Goal: Task Accomplishment & Management: Complete application form

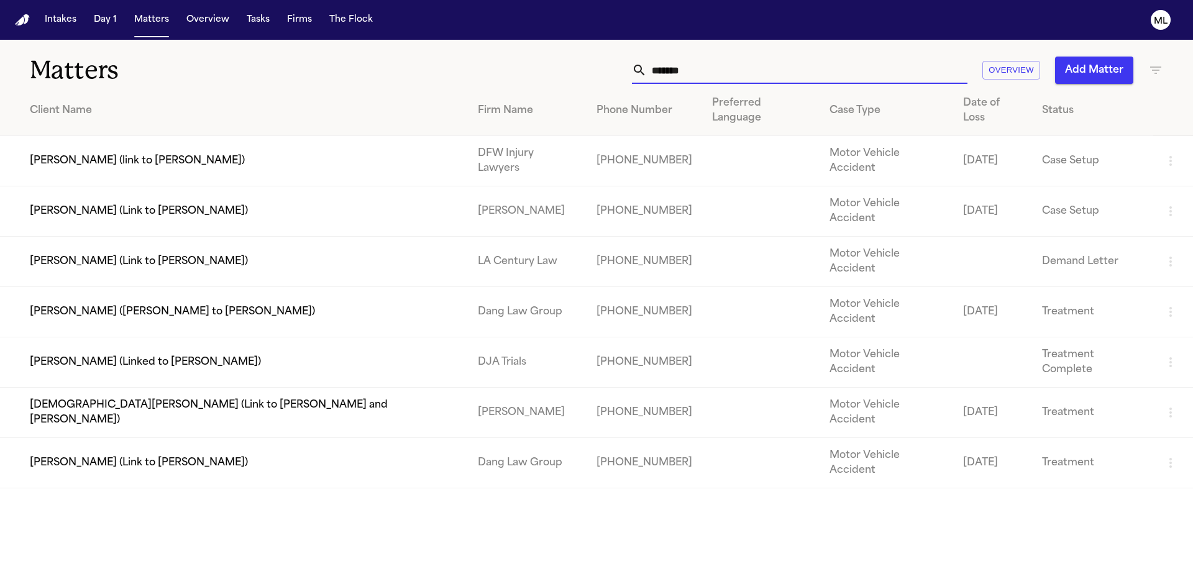
drag, startPoint x: 701, startPoint y: 67, endPoint x: 616, endPoint y: 65, distance: 85.2
click at [616, 65] on div "****** Overview Add Matter" at bounding box center [761, 70] width 803 height 27
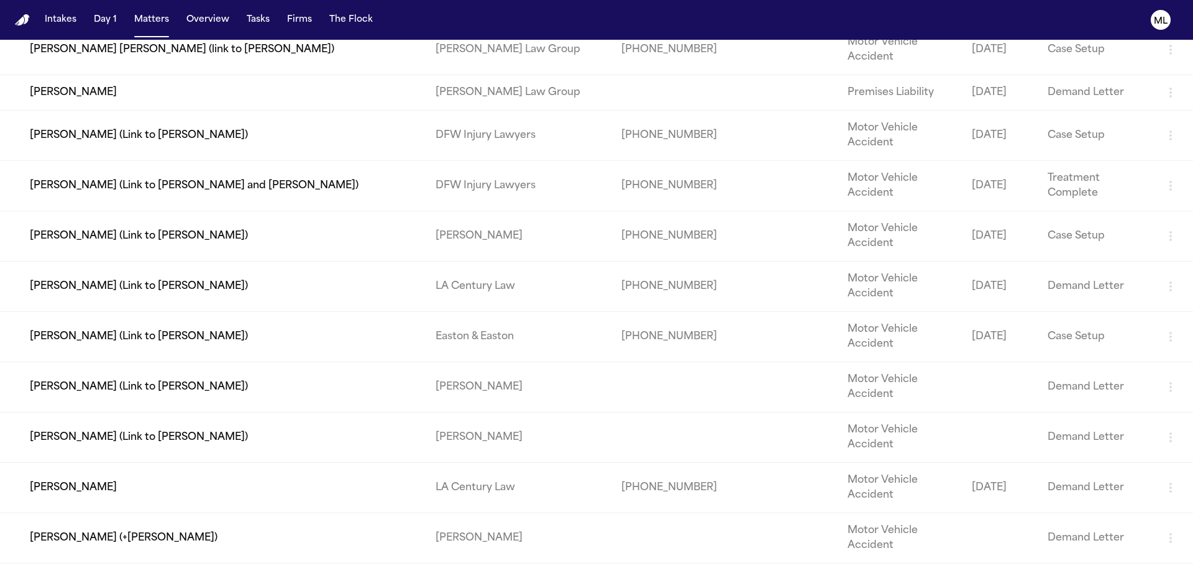
scroll to position [269, 0]
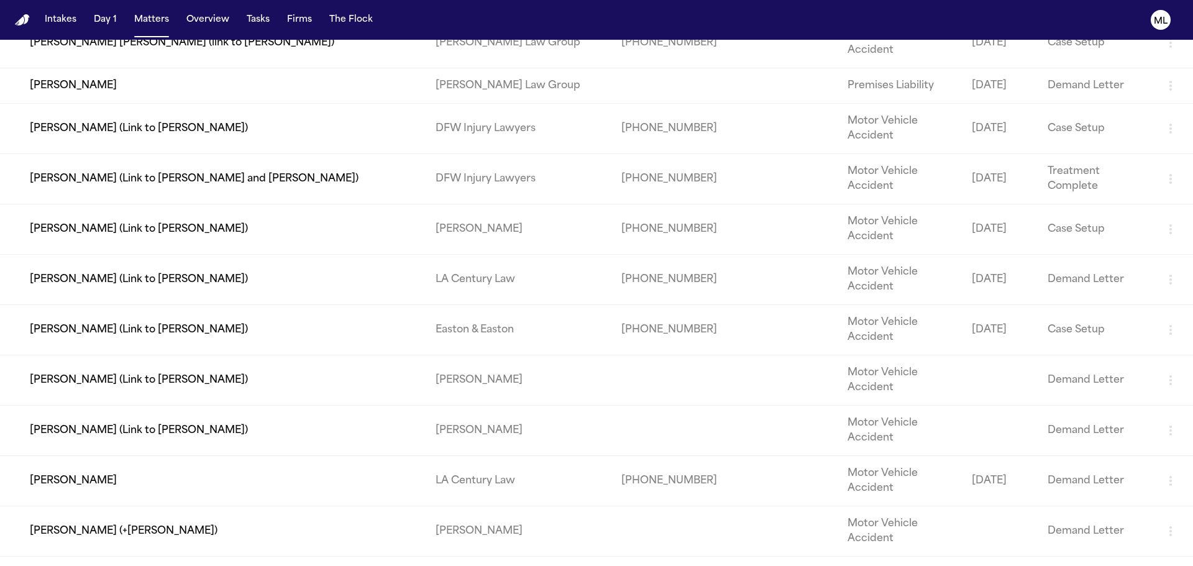
type input "*******"
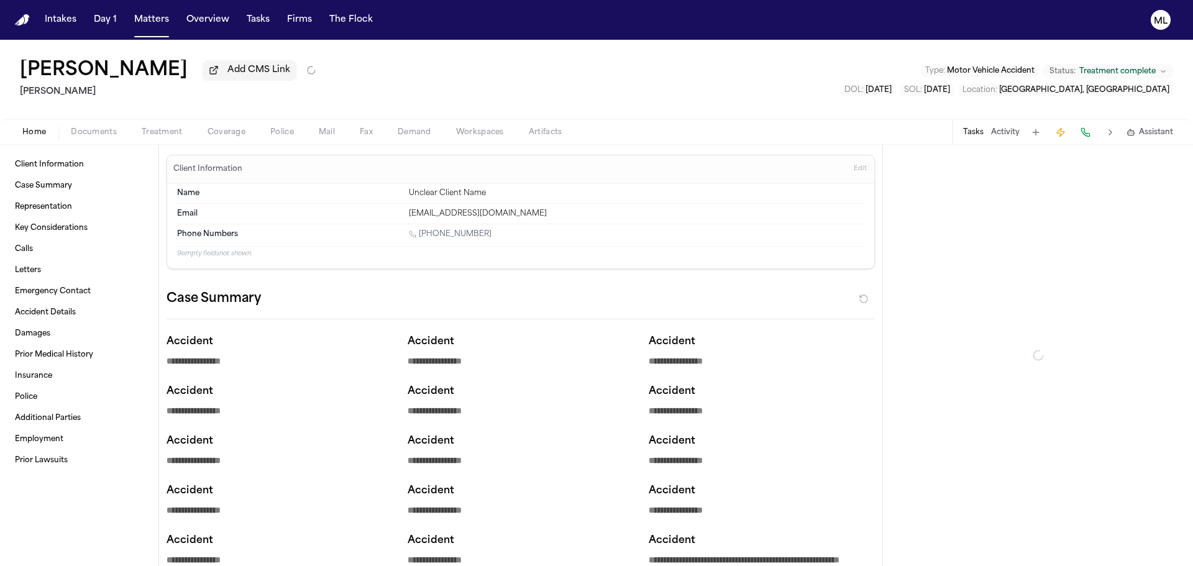
type textarea "*"
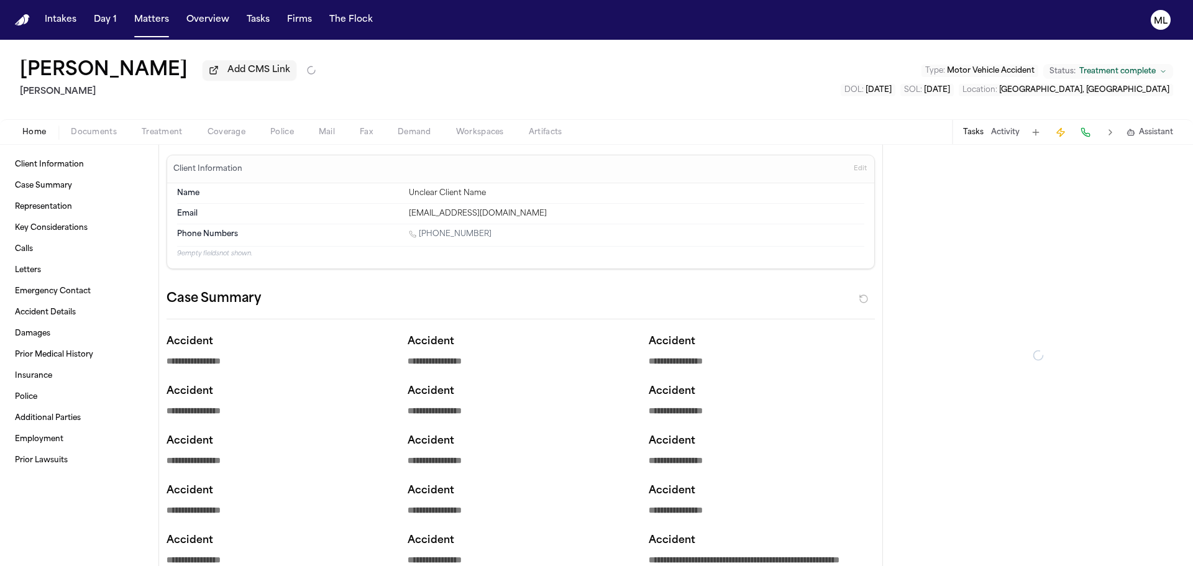
type textarea "*"
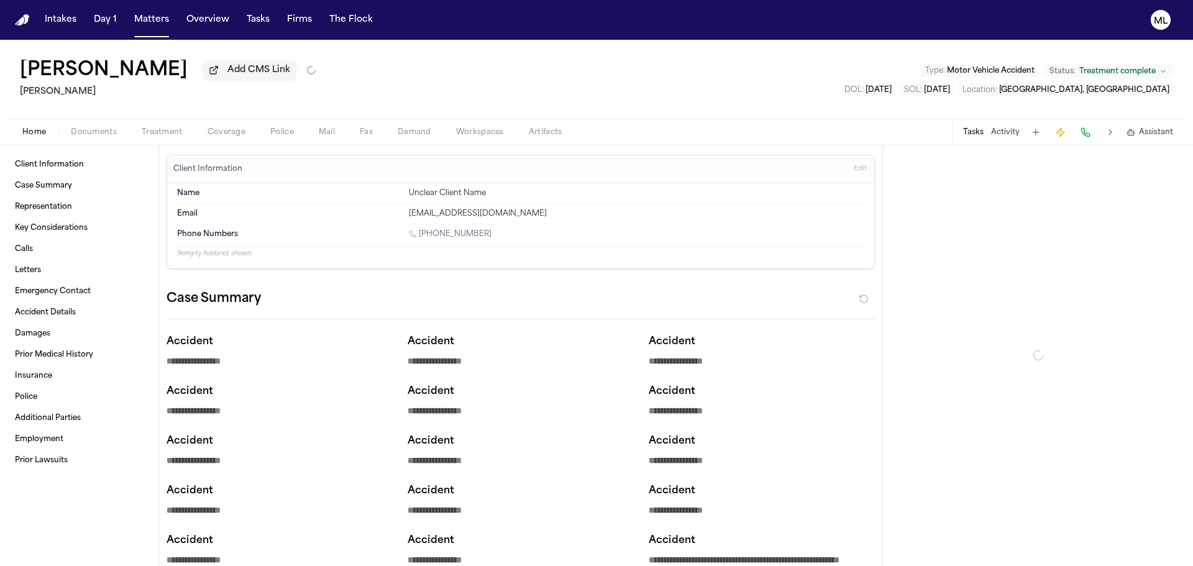
type textarea "*"
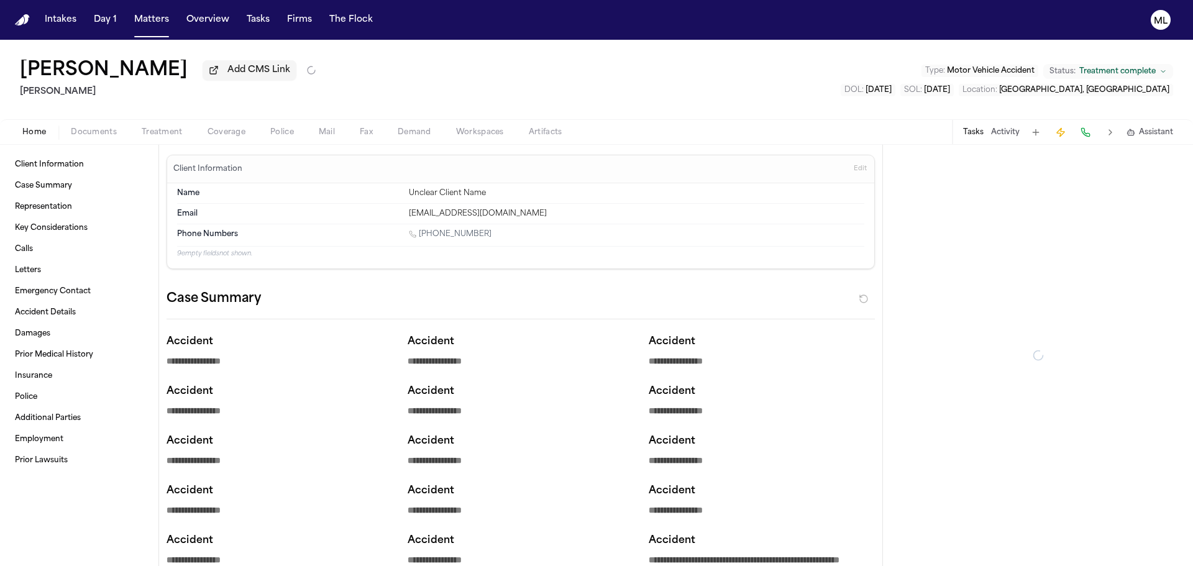
type textarea "*"
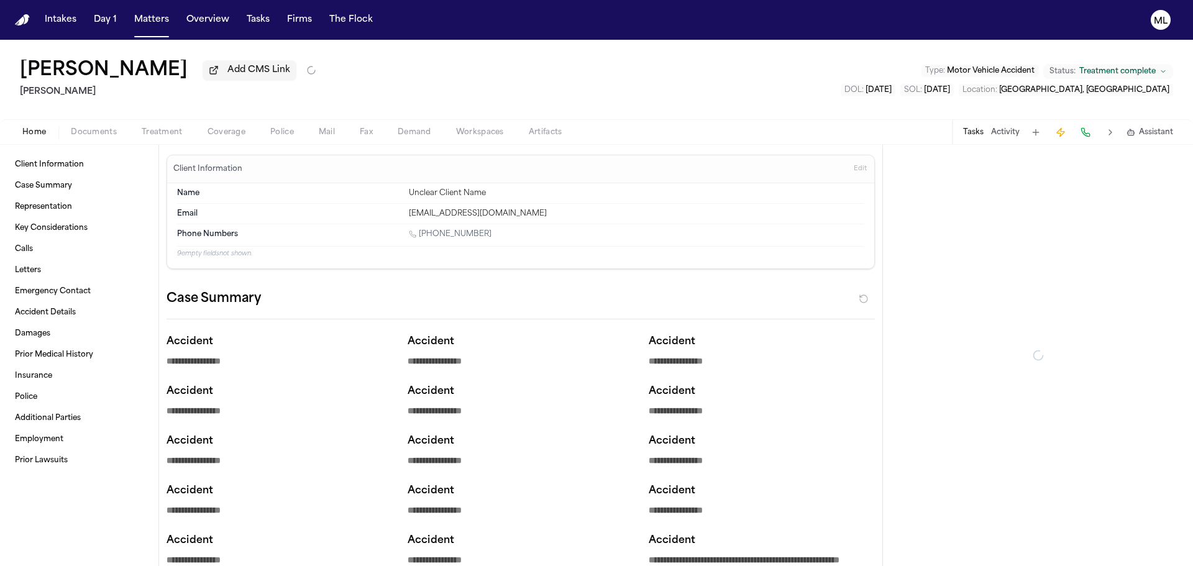
type textarea "*"
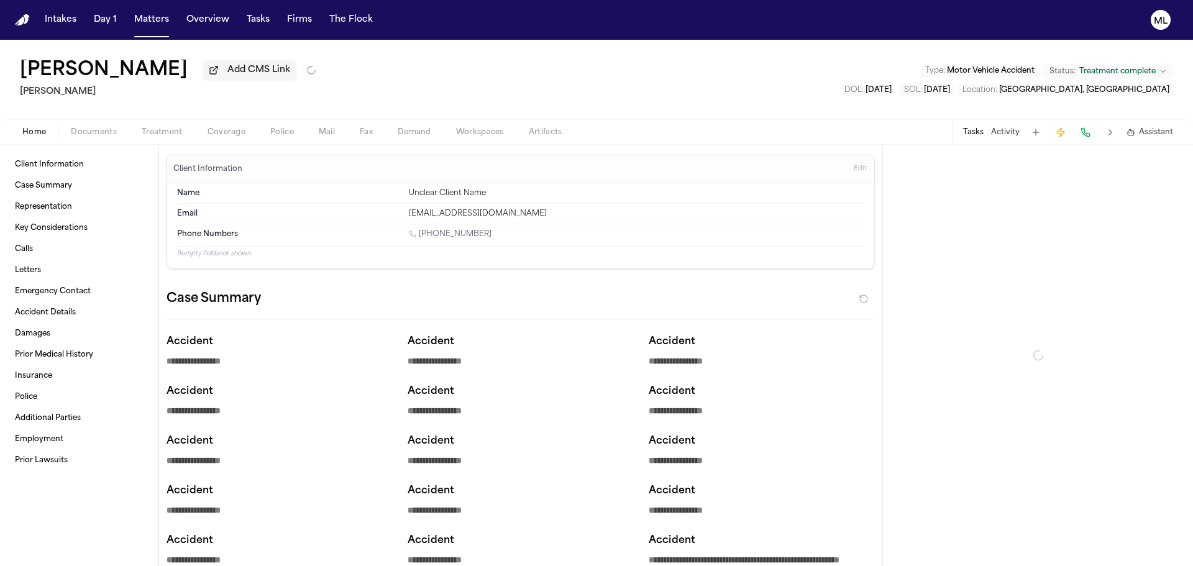
type textarea "*"
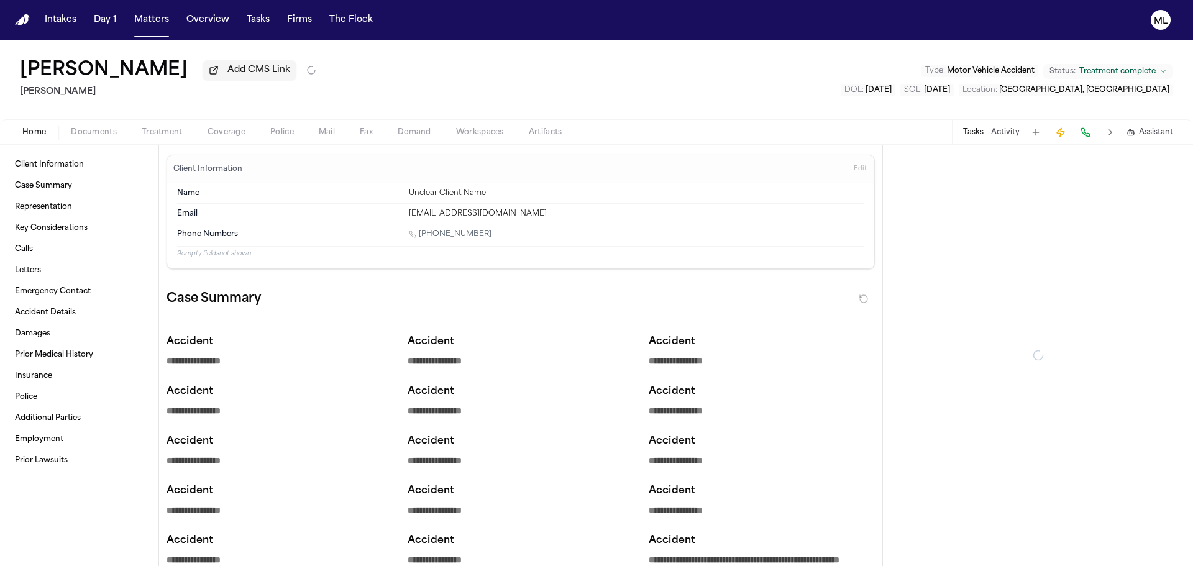
type textarea "*"
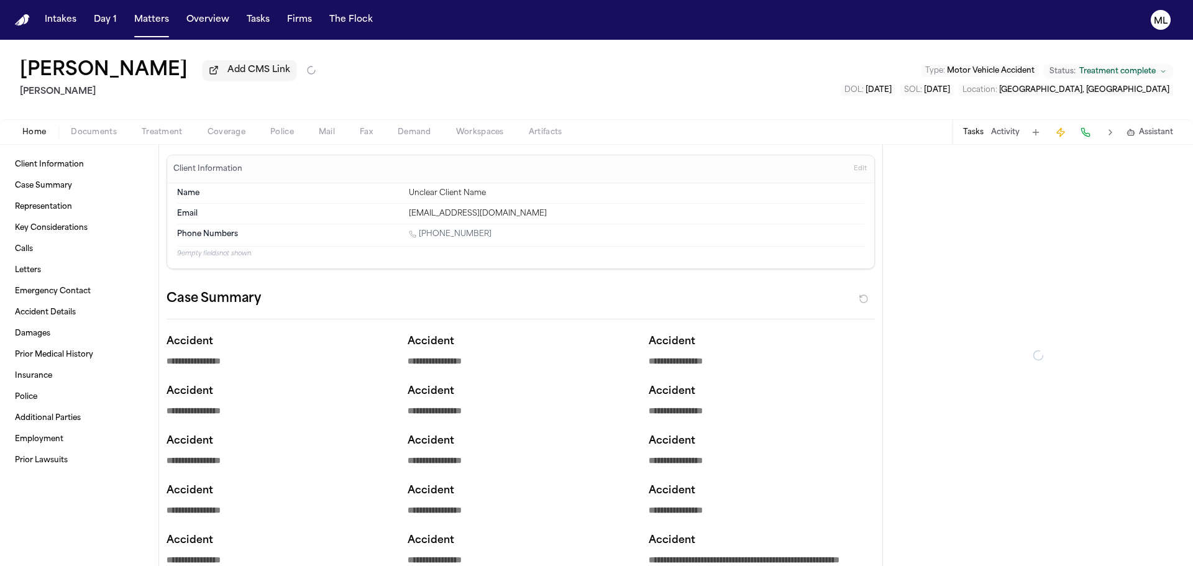
type textarea "*"
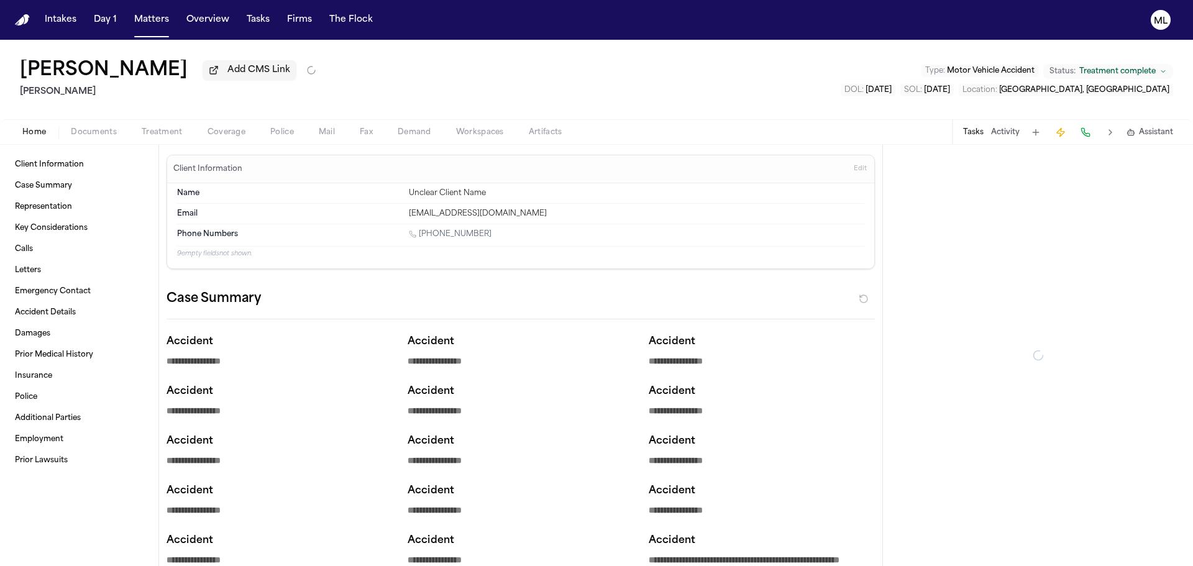
type textarea "*"
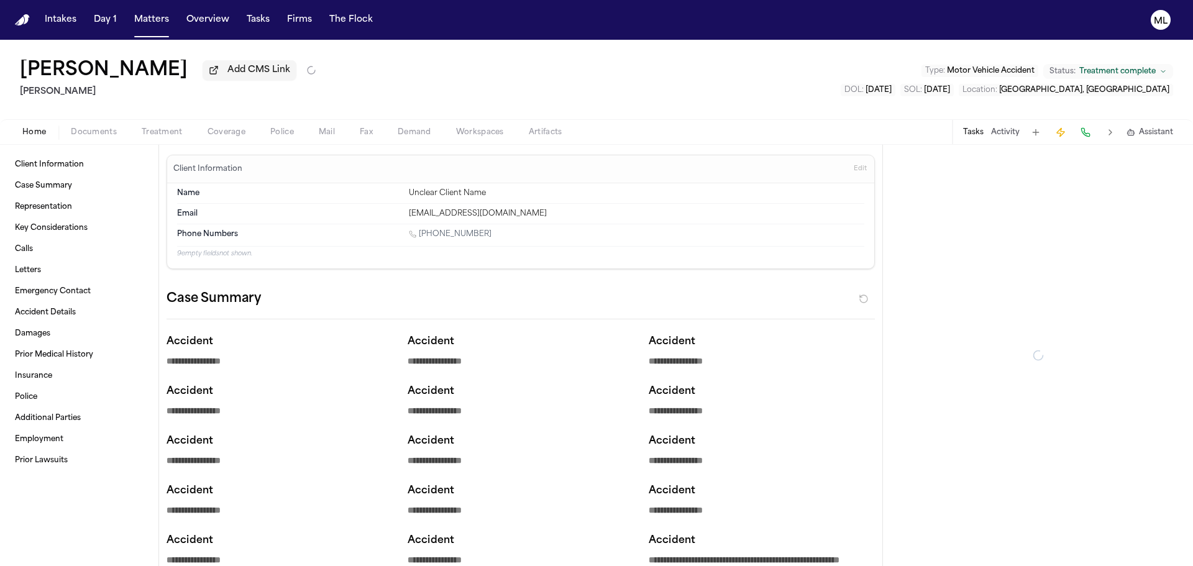
type textarea "*"
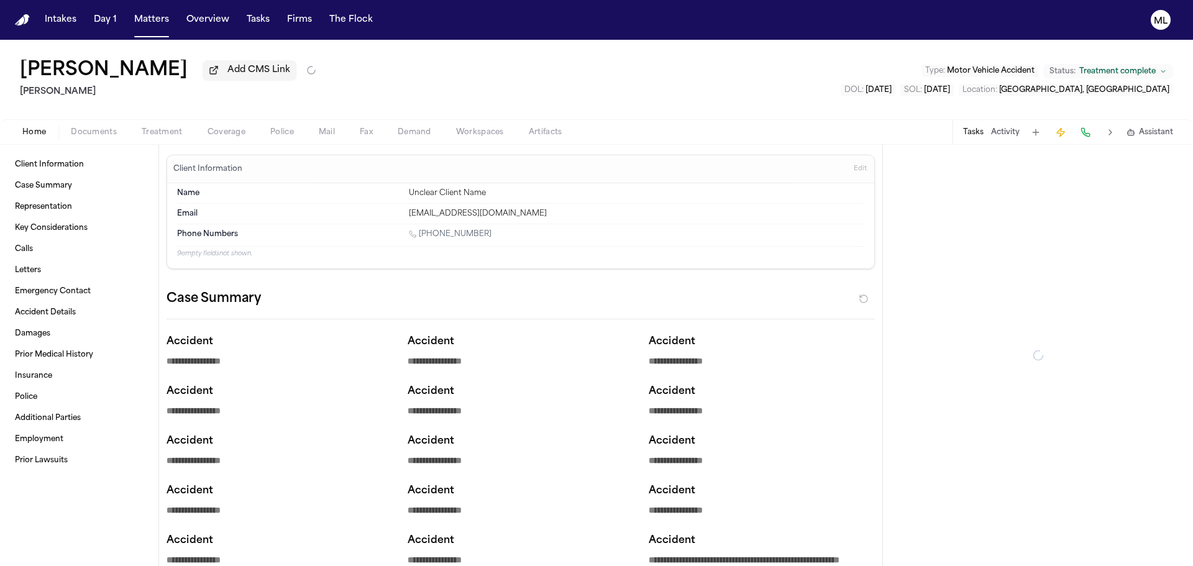
type textarea "*"
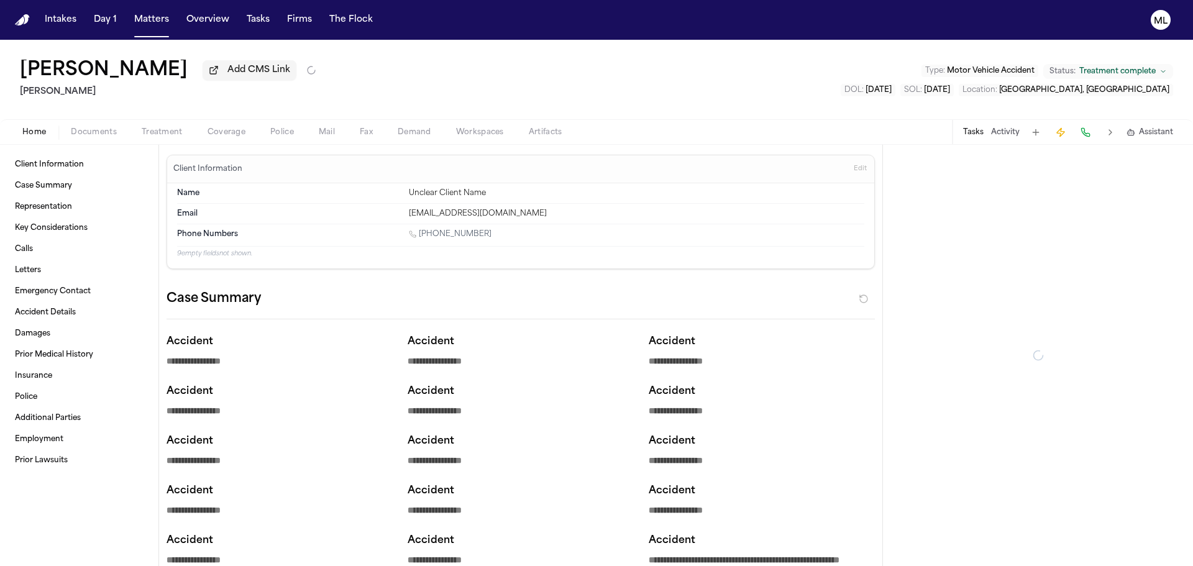
type textarea "*"
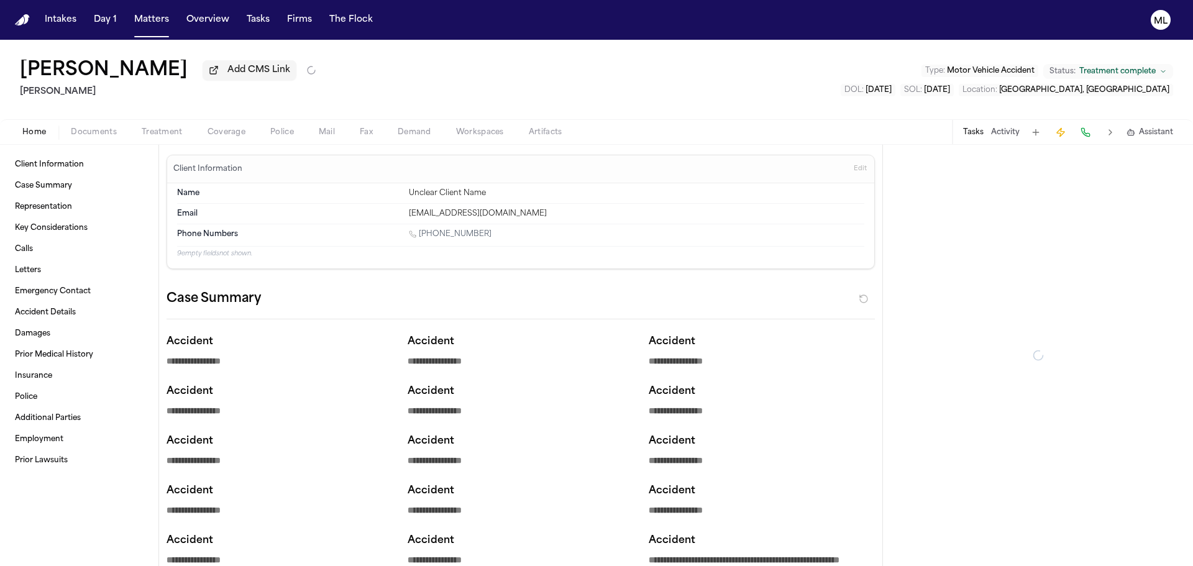
type textarea "*"
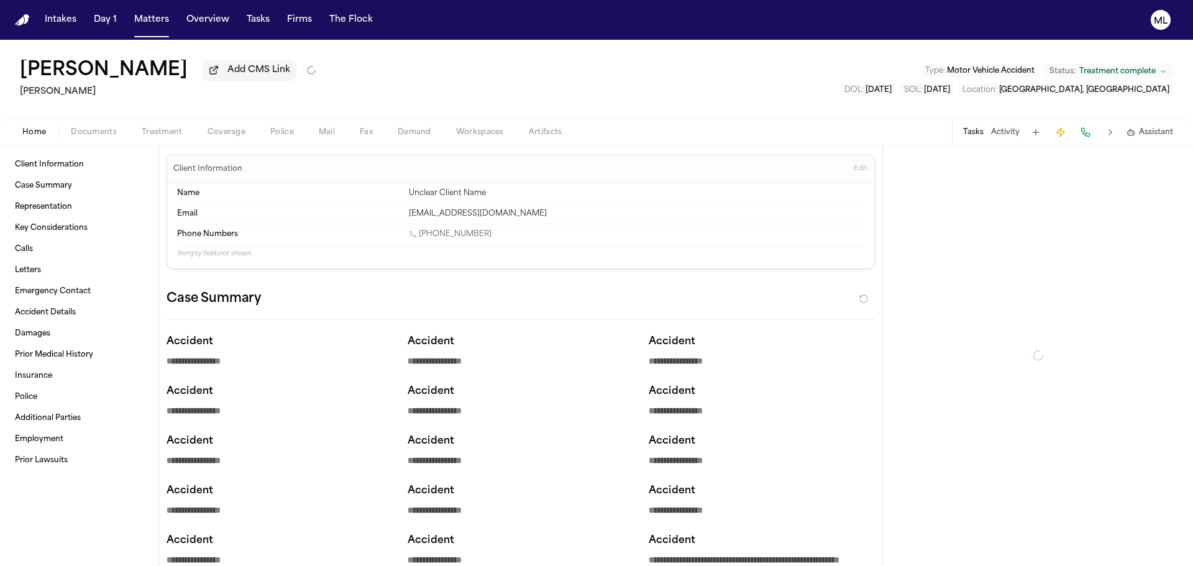
type textarea "*"
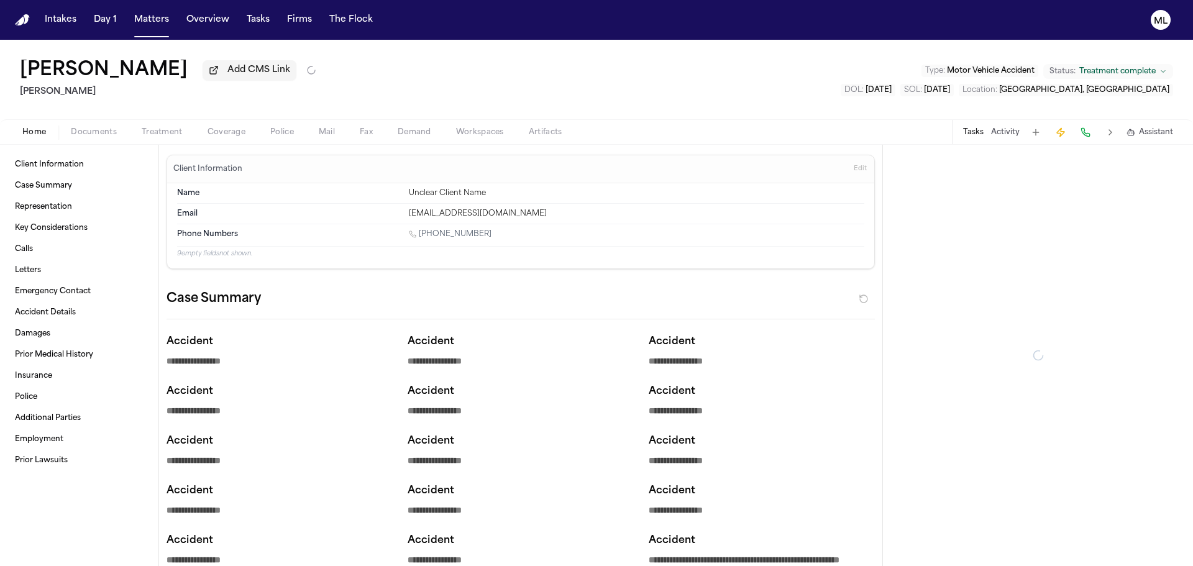
type textarea "*"
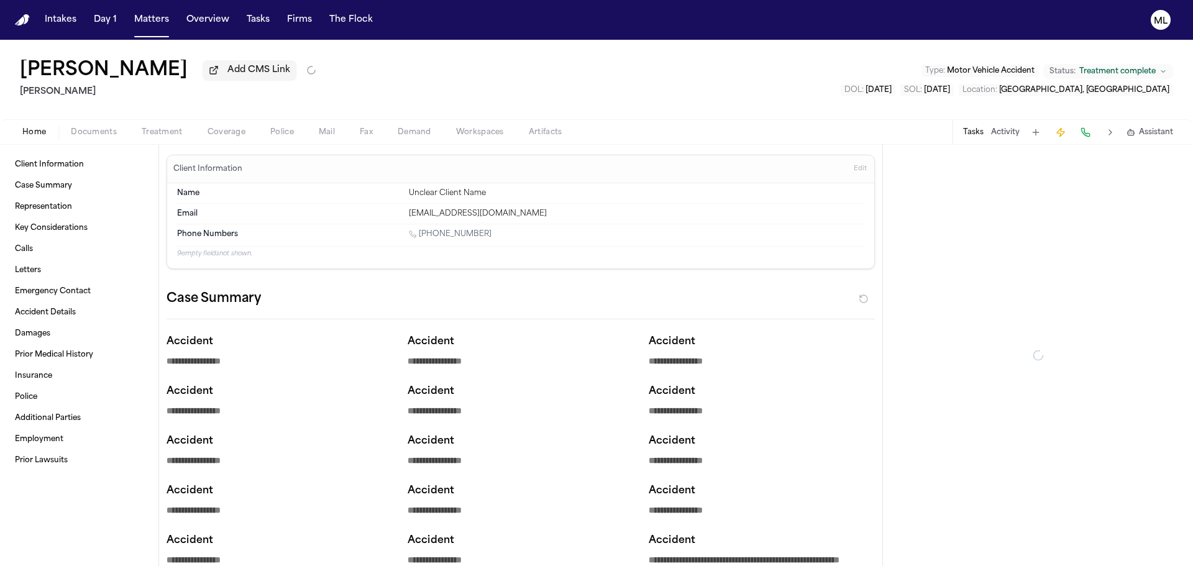
type textarea "*"
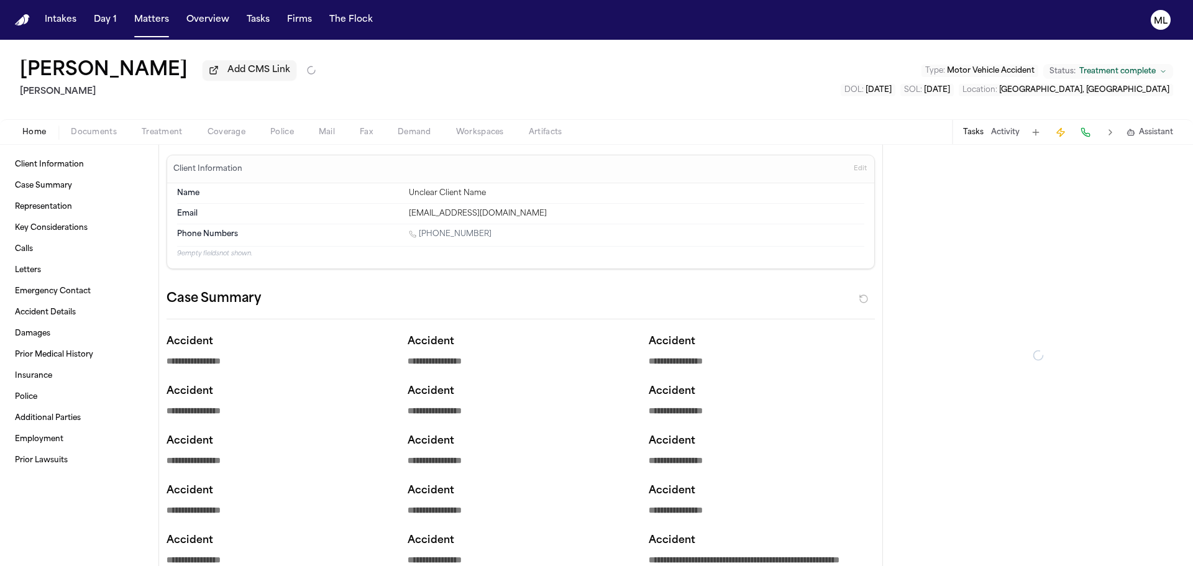
type textarea "*"
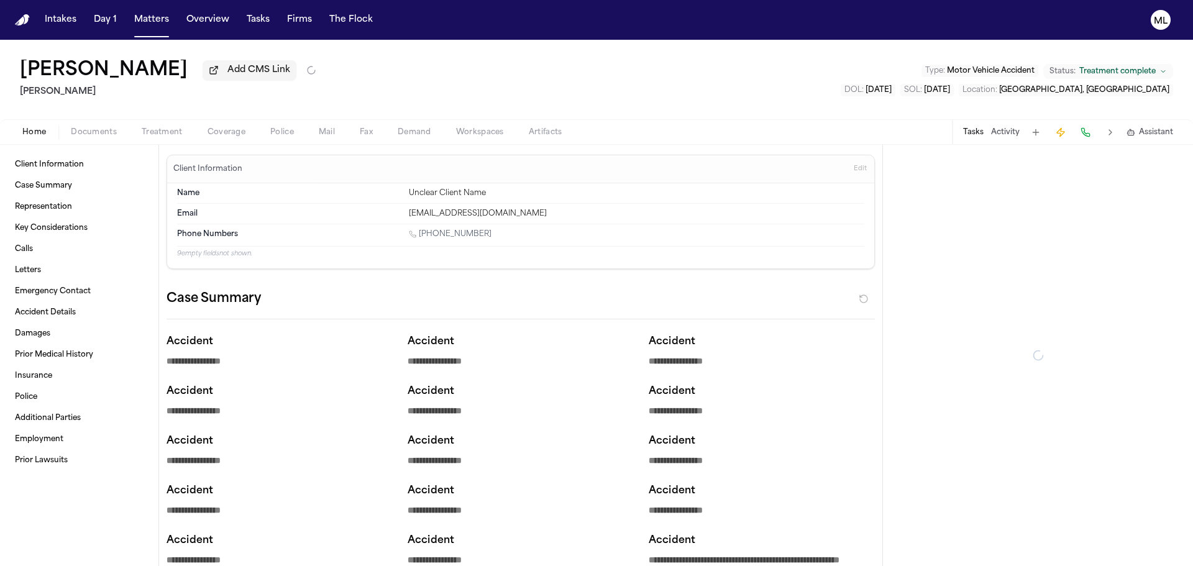
type textarea "*"
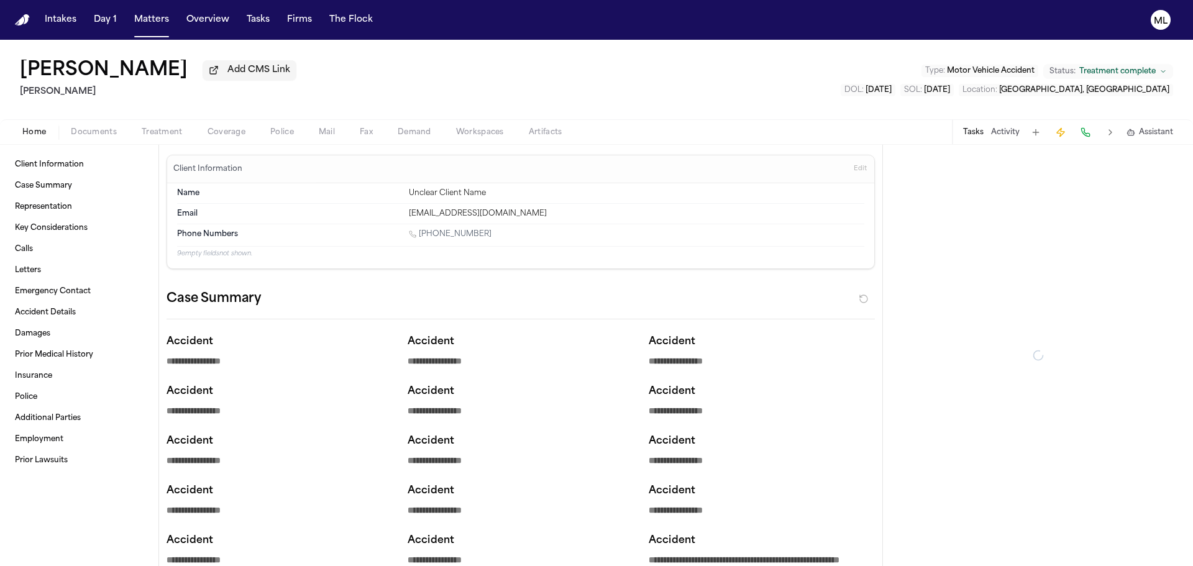
type textarea "*"
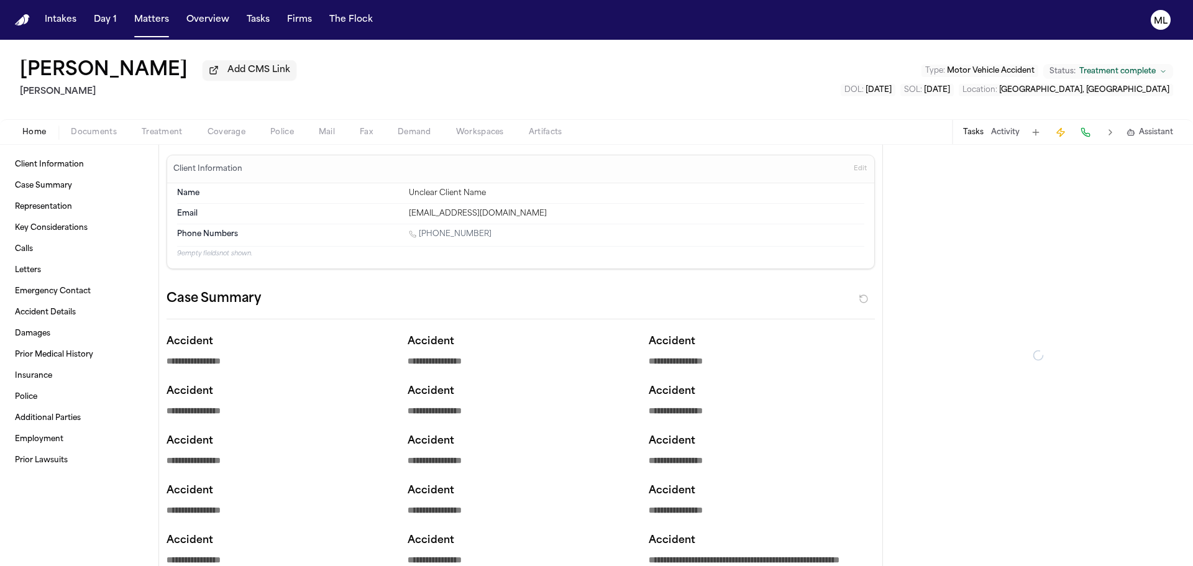
type textarea "*"
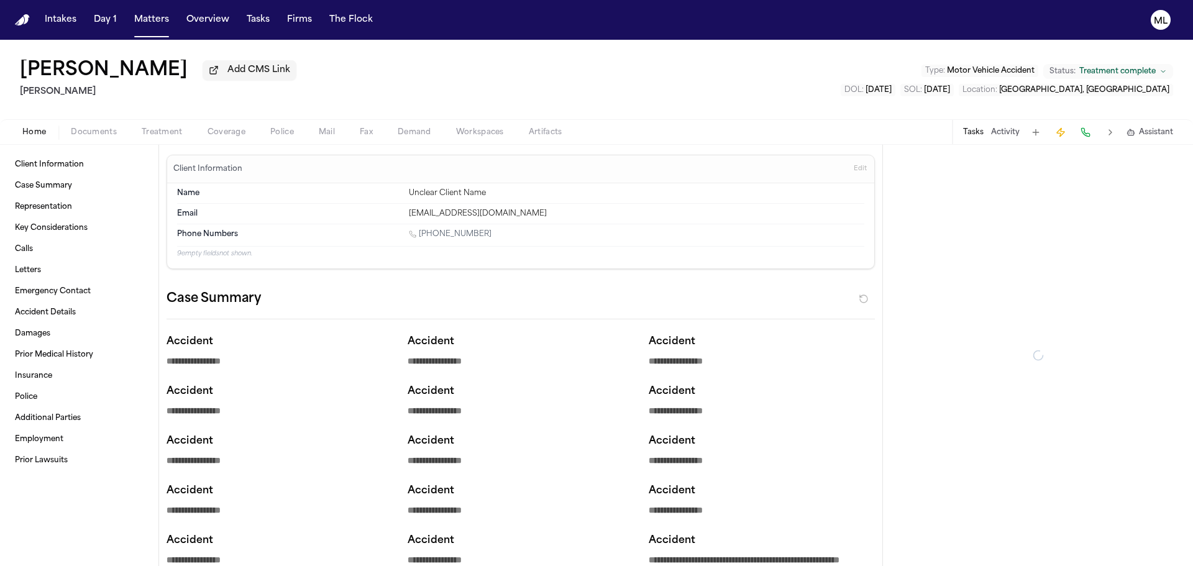
type textarea "*"
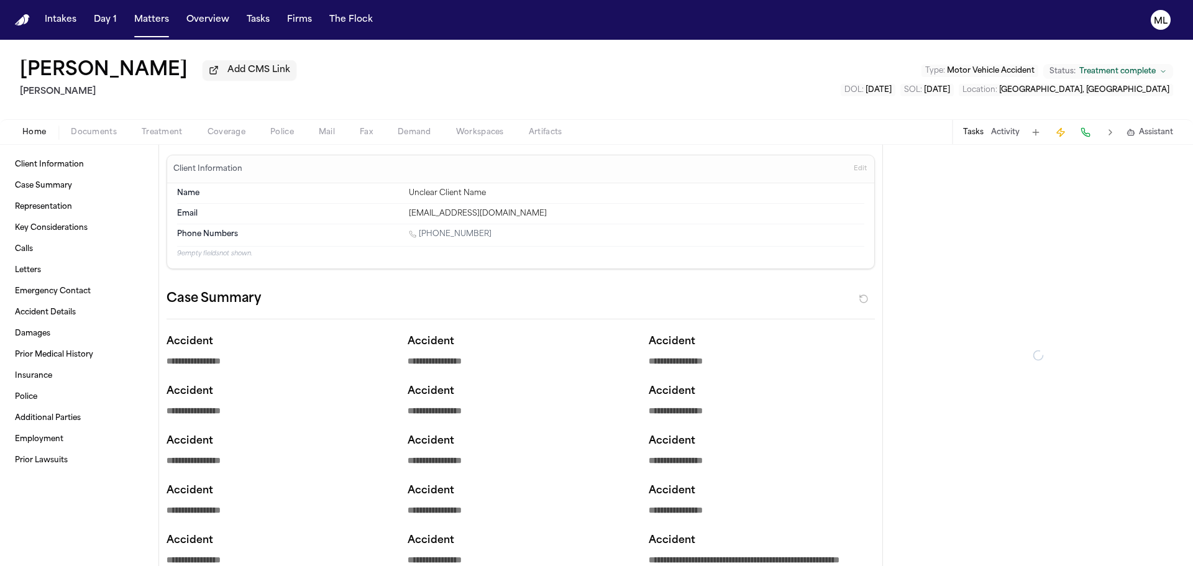
type textarea "*"
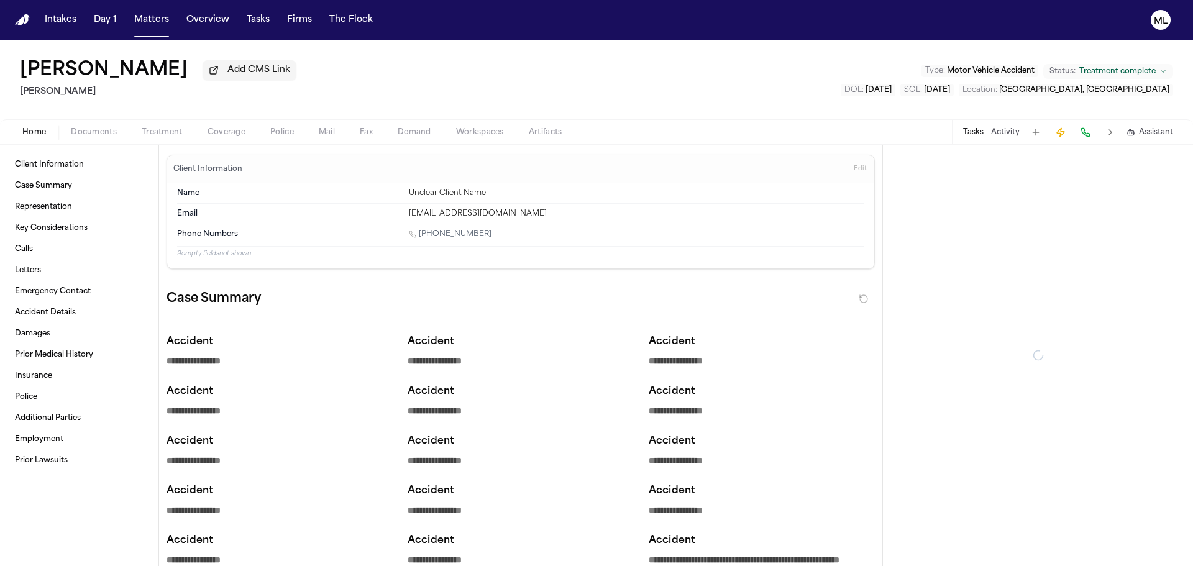
type textarea "*"
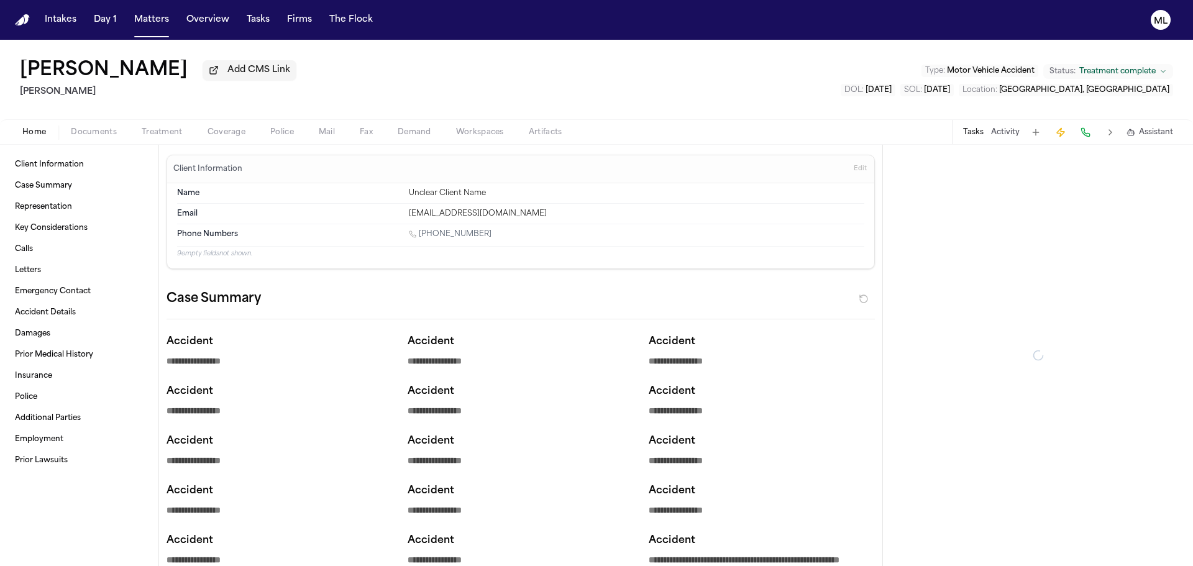
type textarea "*"
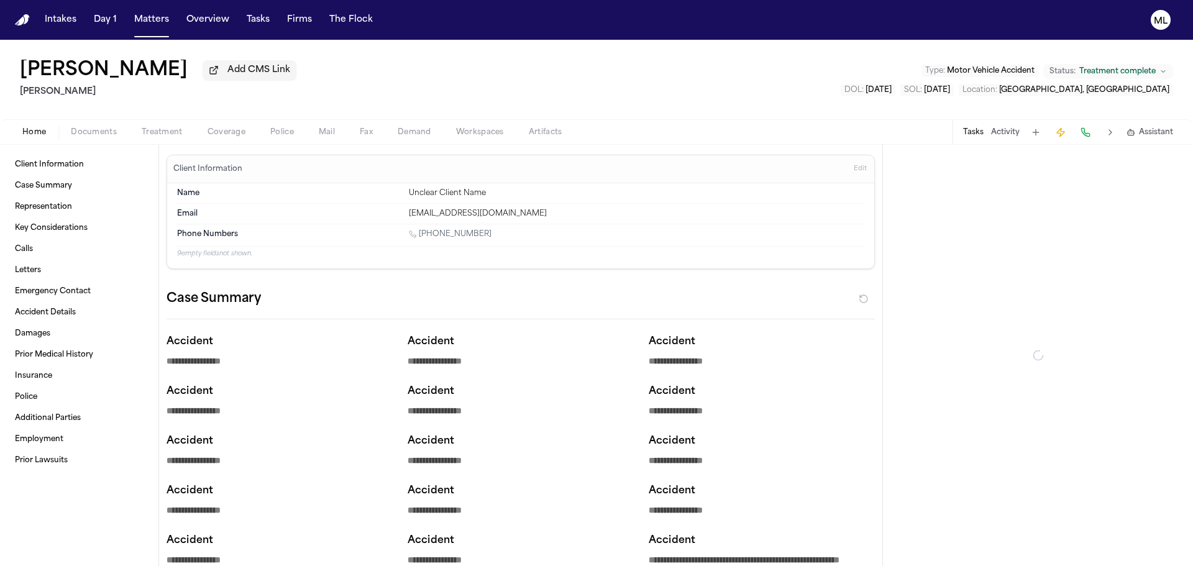
type textarea "*"
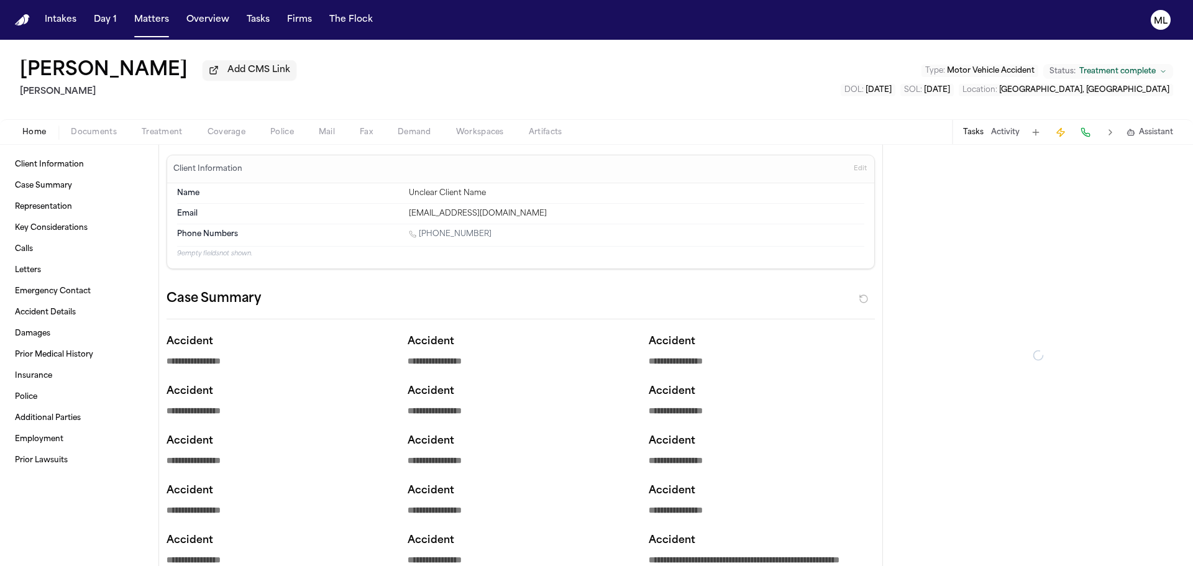
type textarea "*"
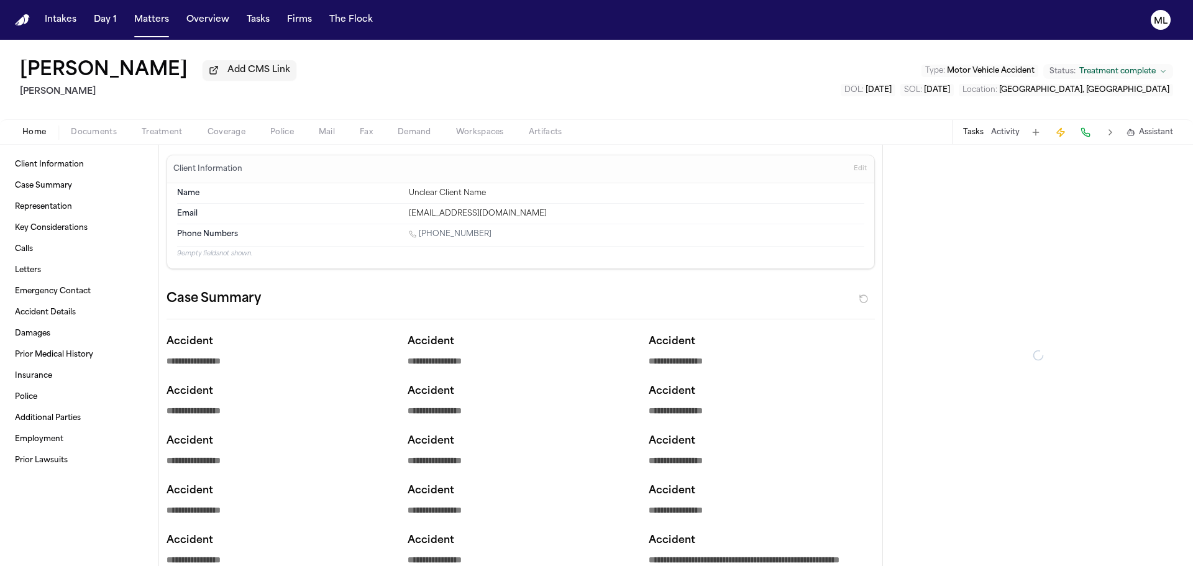
type textarea "*"
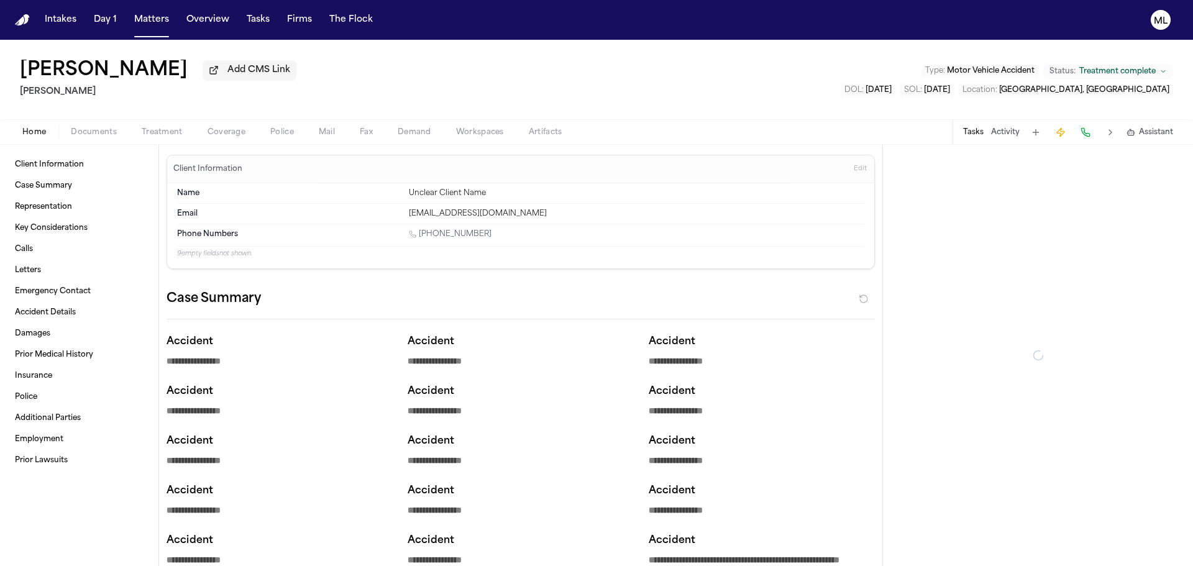
type textarea "*"
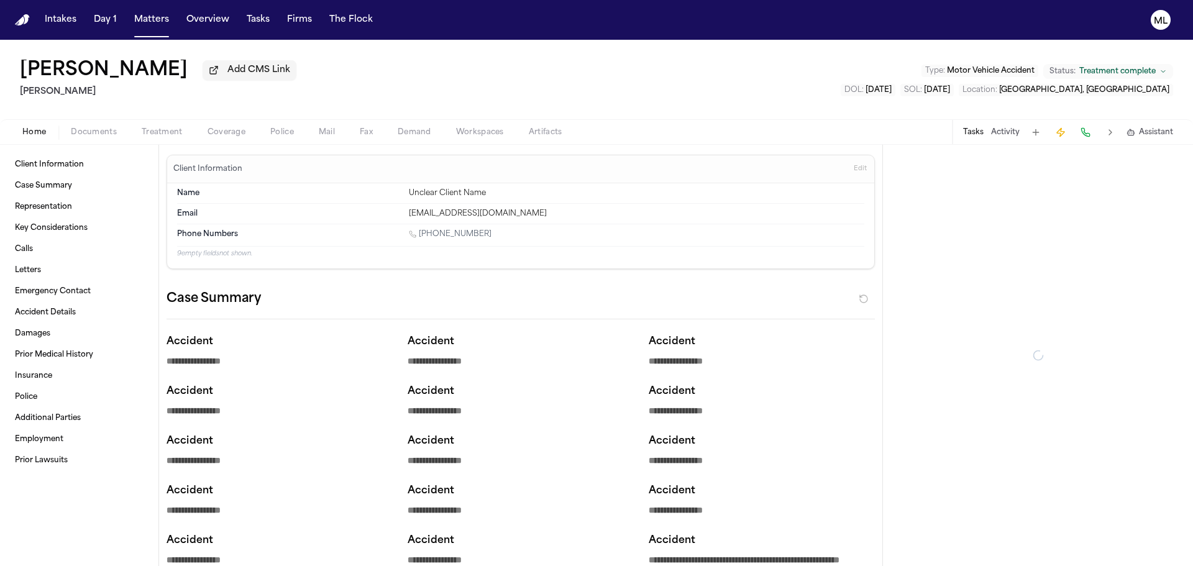
type textarea "*"
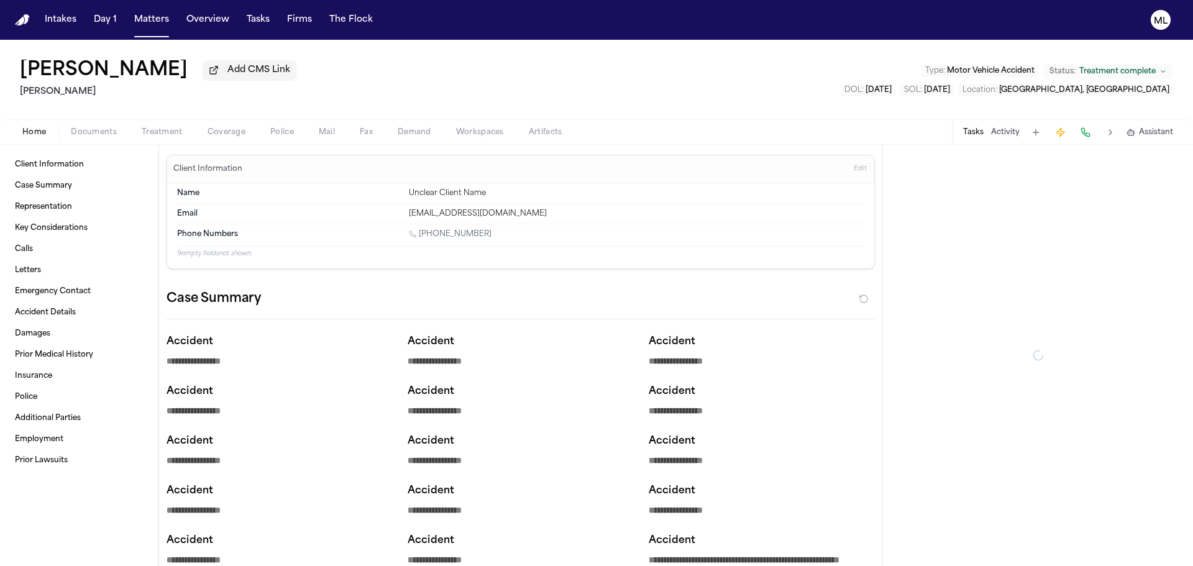
type textarea "*"
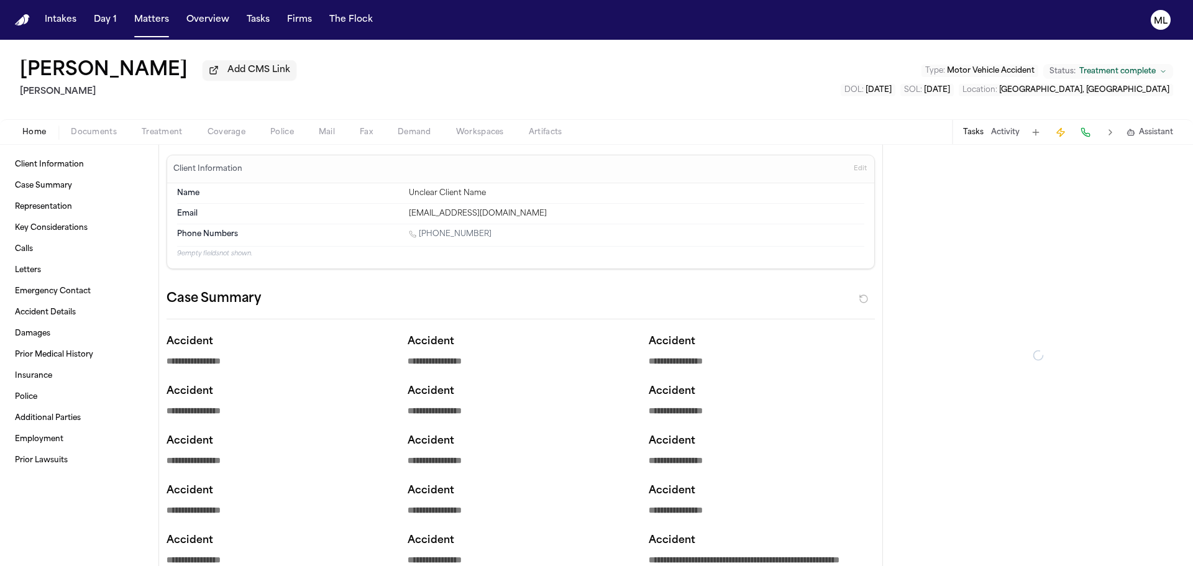
type textarea "*"
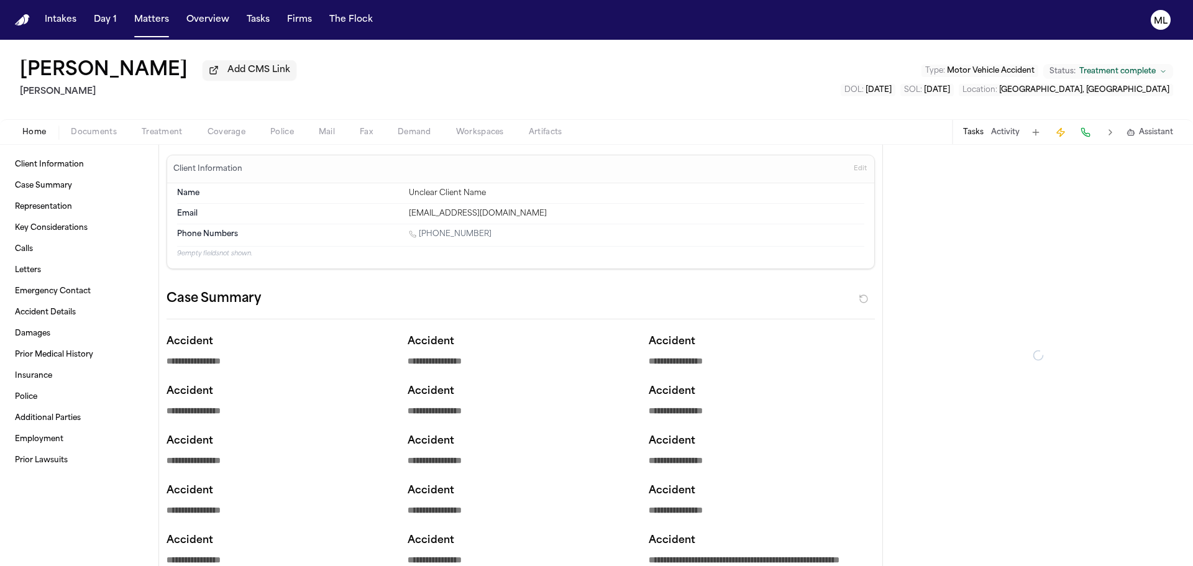
type textarea "*"
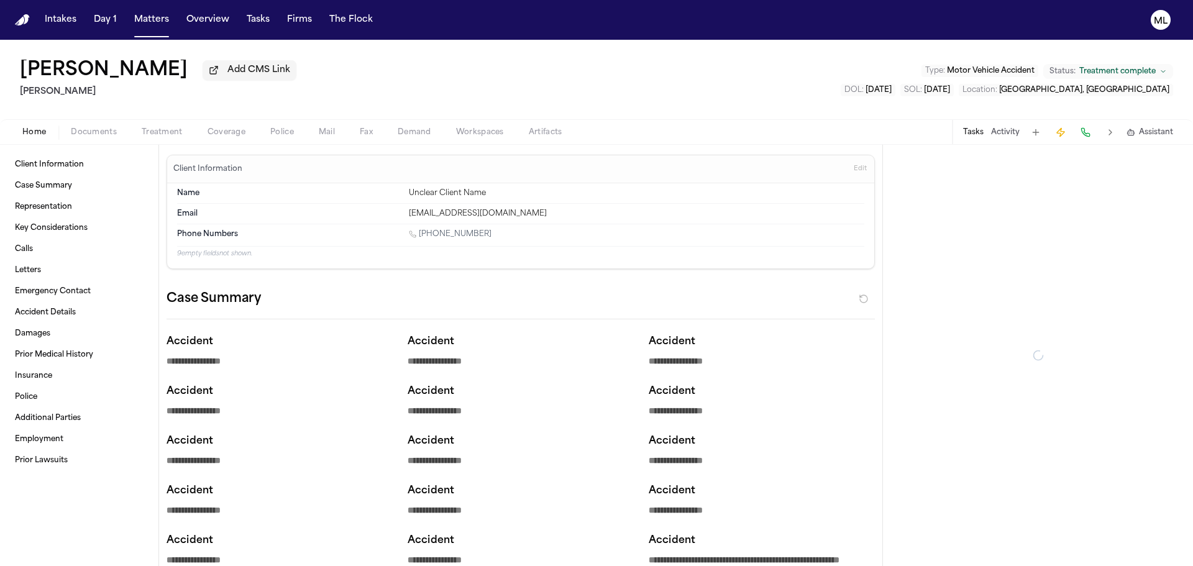
type textarea "*"
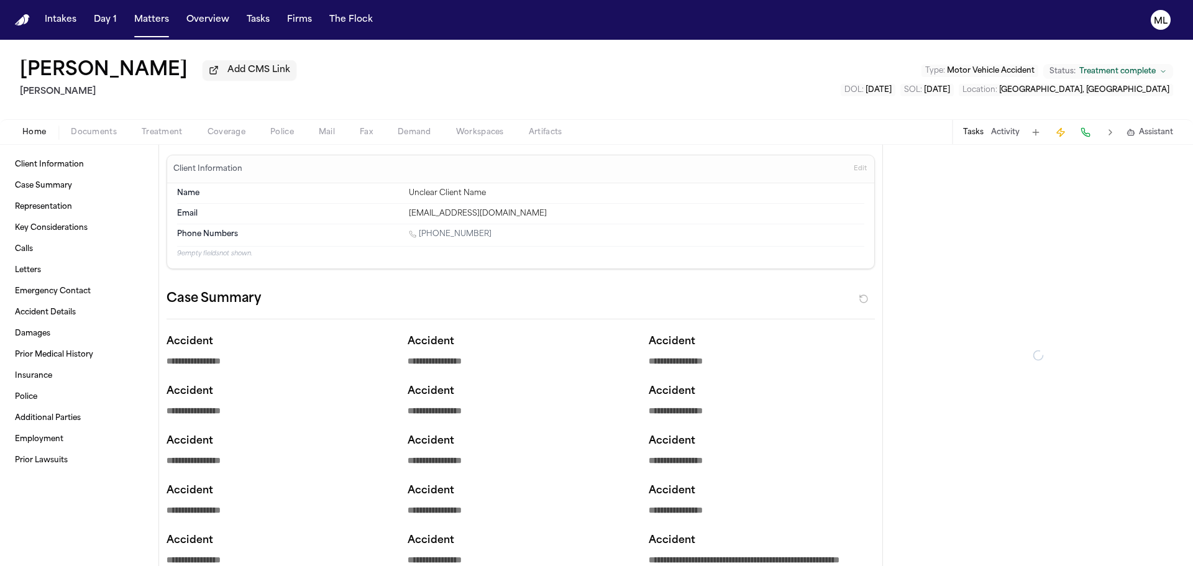
type textarea "*"
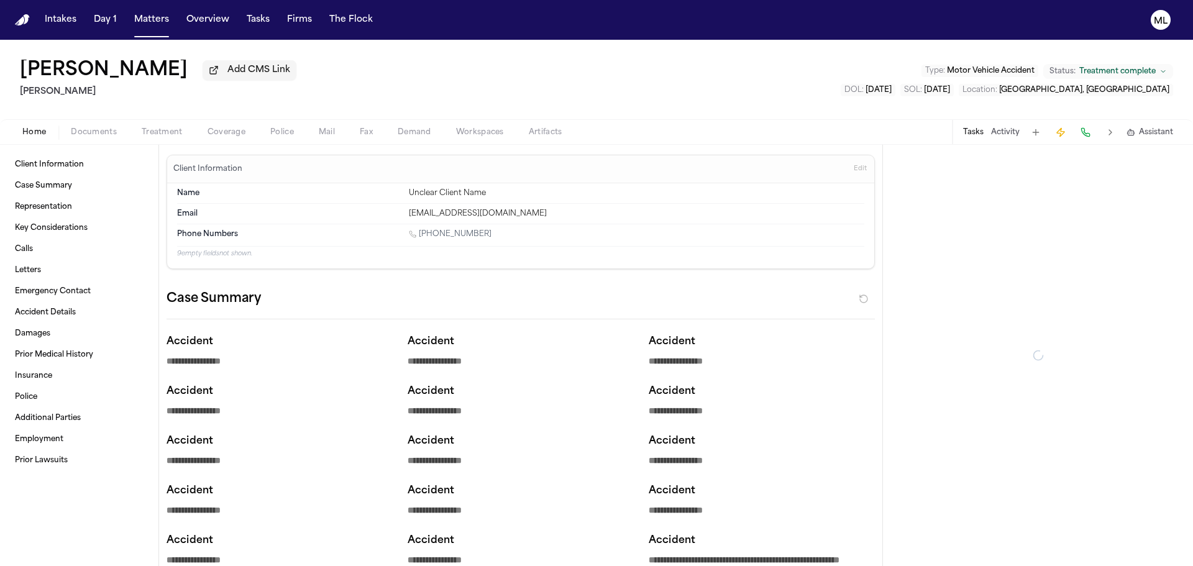
type textarea "*"
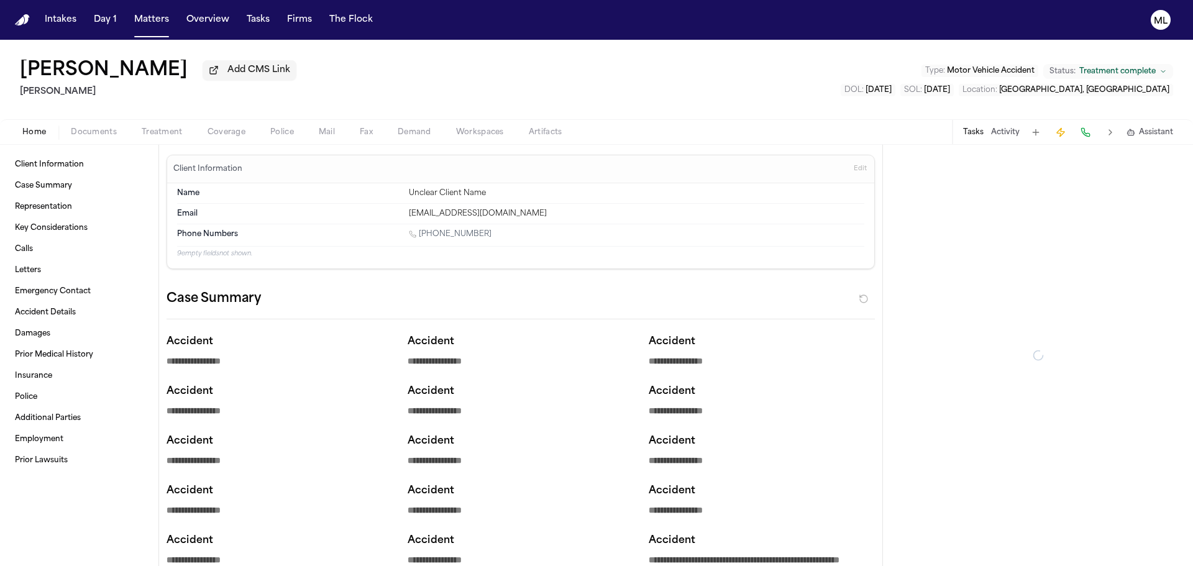
type textarea "*"
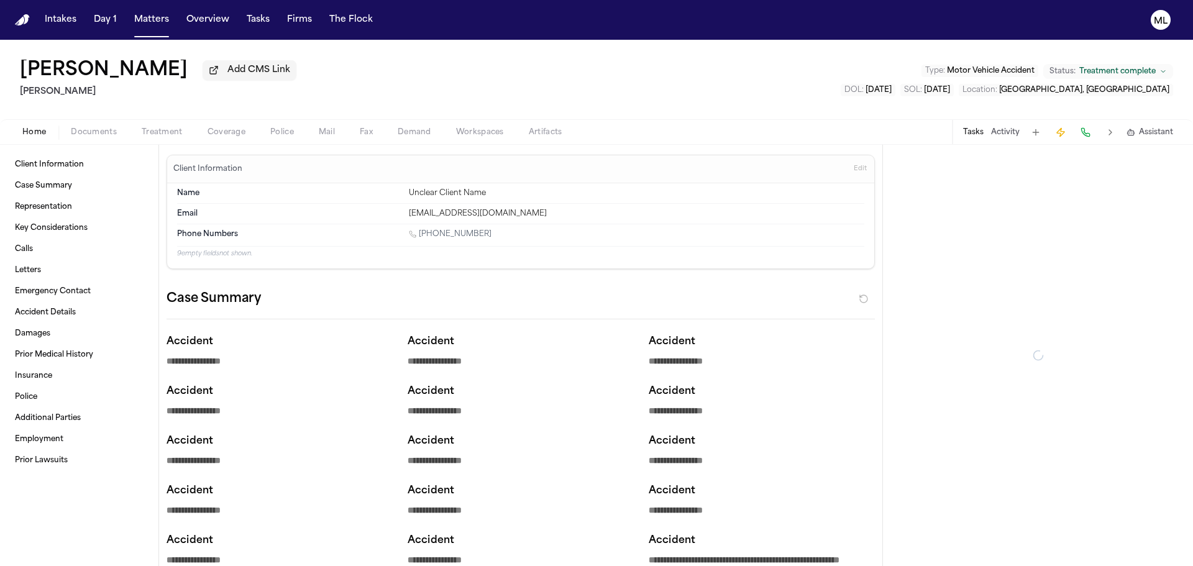
type textarea "*"
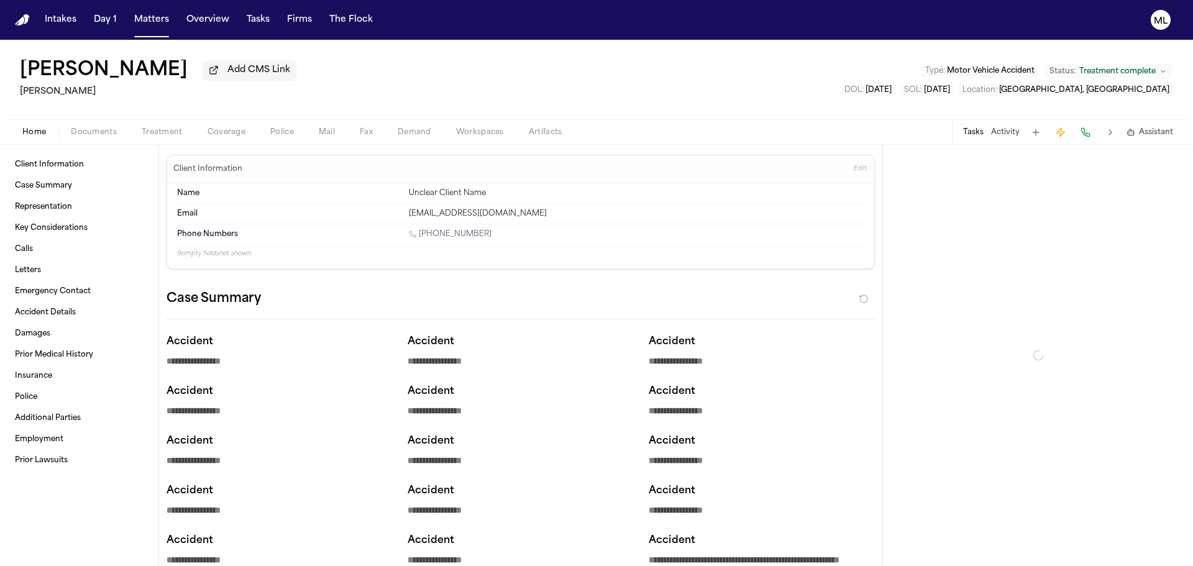
type textarea "*"
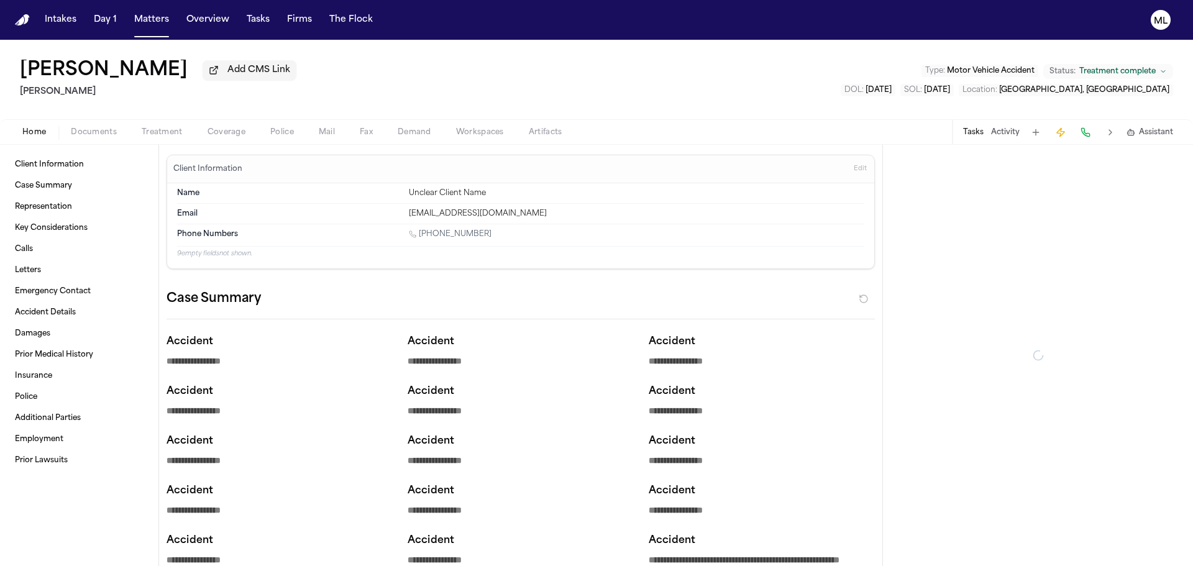
type textarea "*"
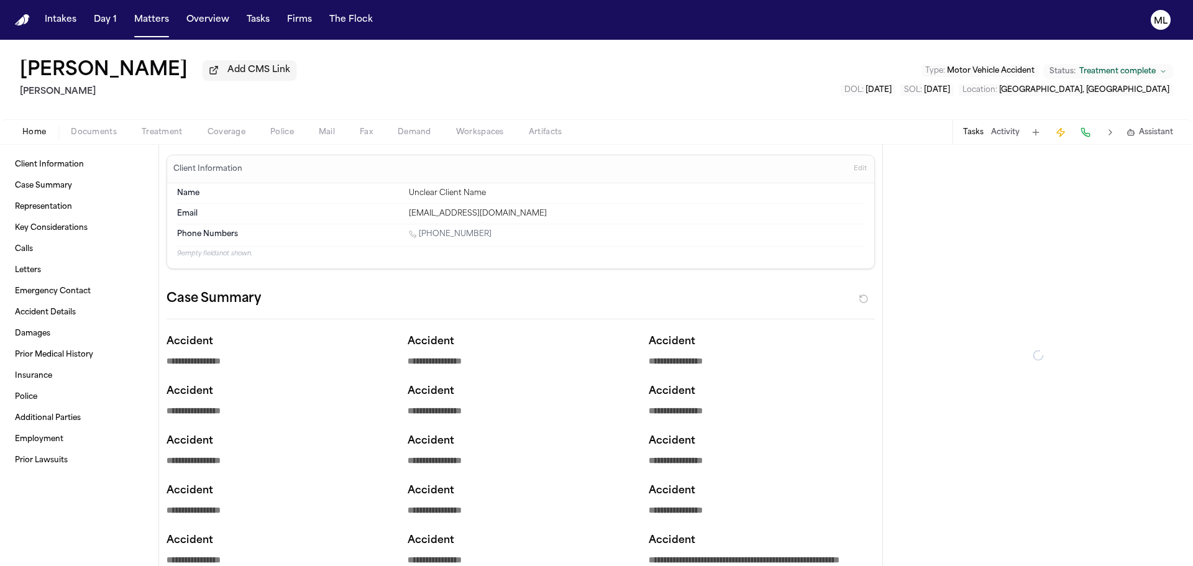
type textarea "*"
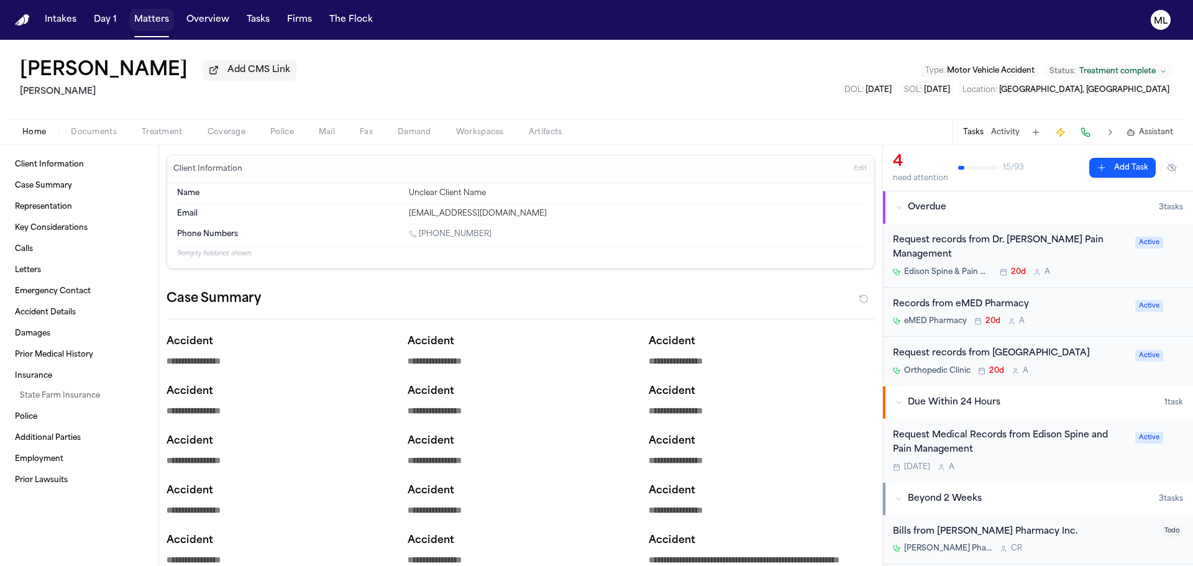
click at [154, 17] on button "Matters" at bounding box center [151, 20] width 45 height 22
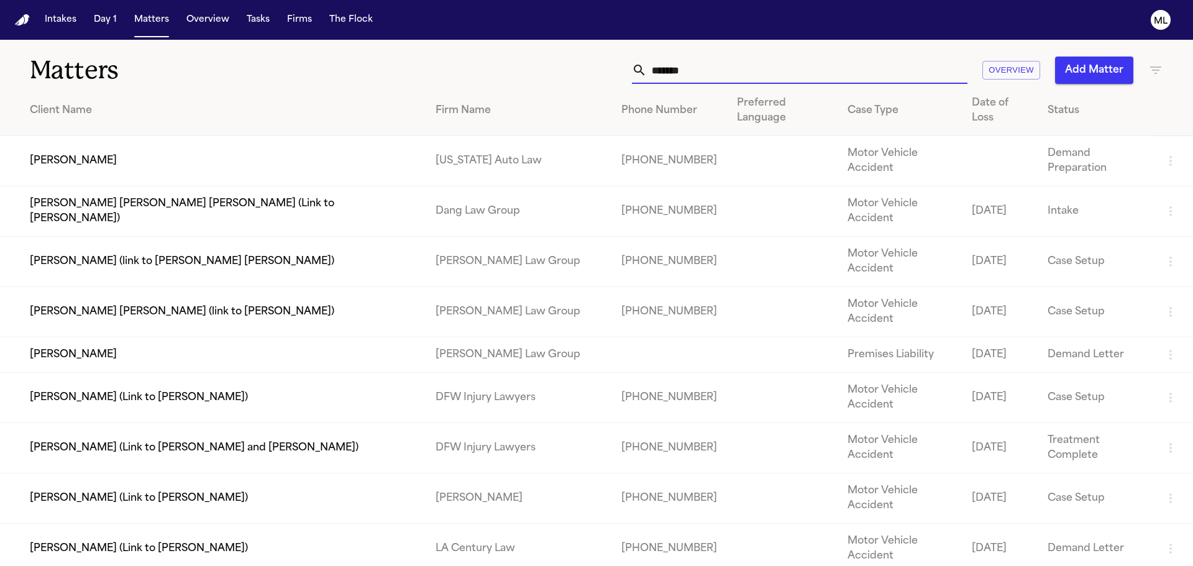
drag, startPoint x: 684, startPoint y: 57, endPoint x: 587, endPoint y: 51, distance: 97.1
click at [580, 56] on div "Matters ******* Overview Add Matter" at bounding box center [596, 63] width 1193 height 46
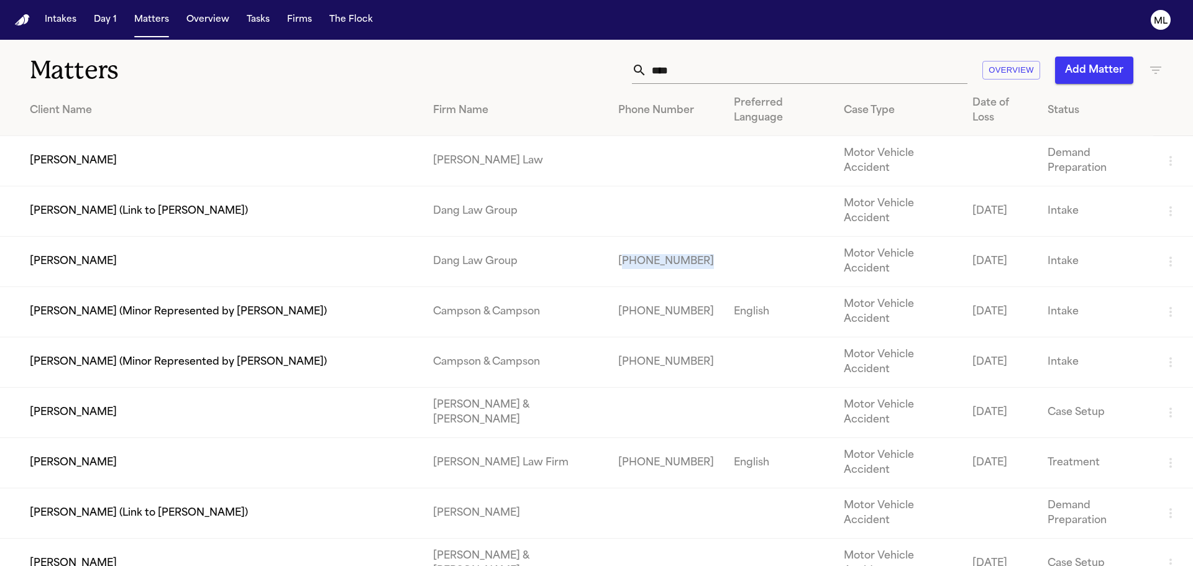
drag, startPoint x: 670, startPoint y: 216, endPoint x: 578, endPoint y: 213, distance: 92.0
click at [578, 237] on tr "[PERSON_NAME] Dang Law Group [PHONE_NUMBER] Motor Vehicle Accident [DATE] Intake" at bounding box center [596, 262] width 1193 height 50
copy td "17372430472"
